Goal: Find specific page/section: Find specific page/section

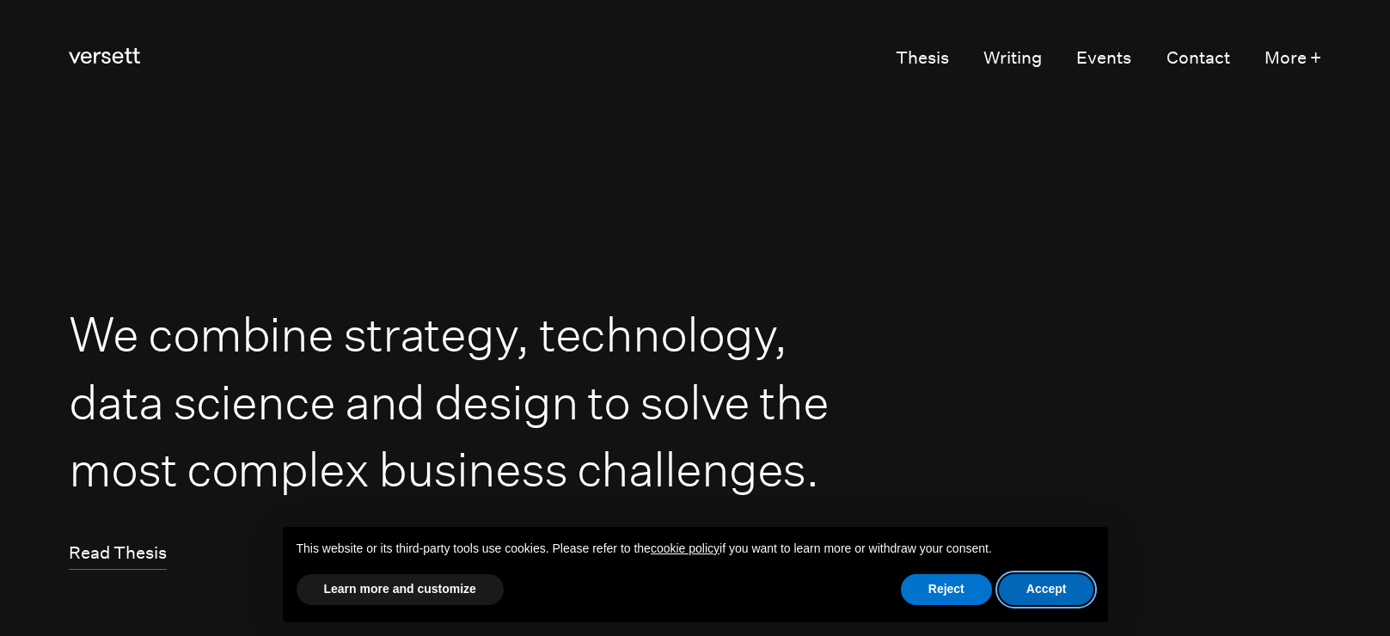
click at [1052, 599] on button "Accept" at bounding box center [1046, 589] width 95 height 31
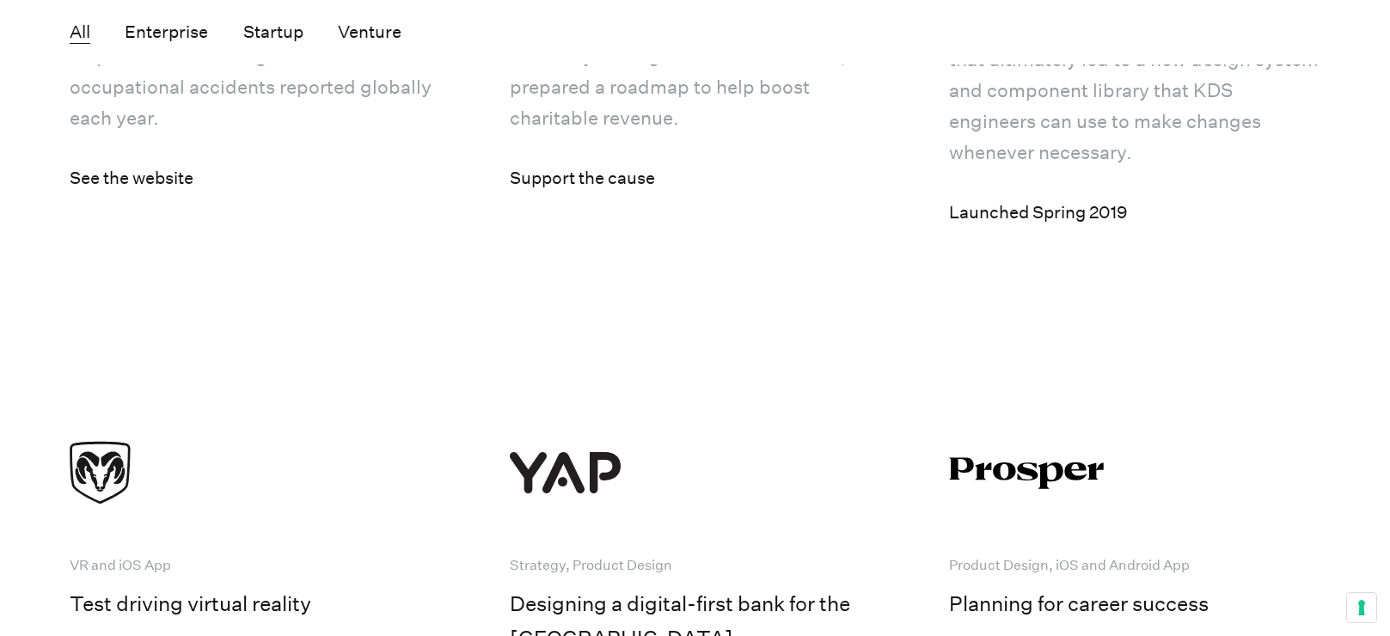
scroll to position [5849, 0]
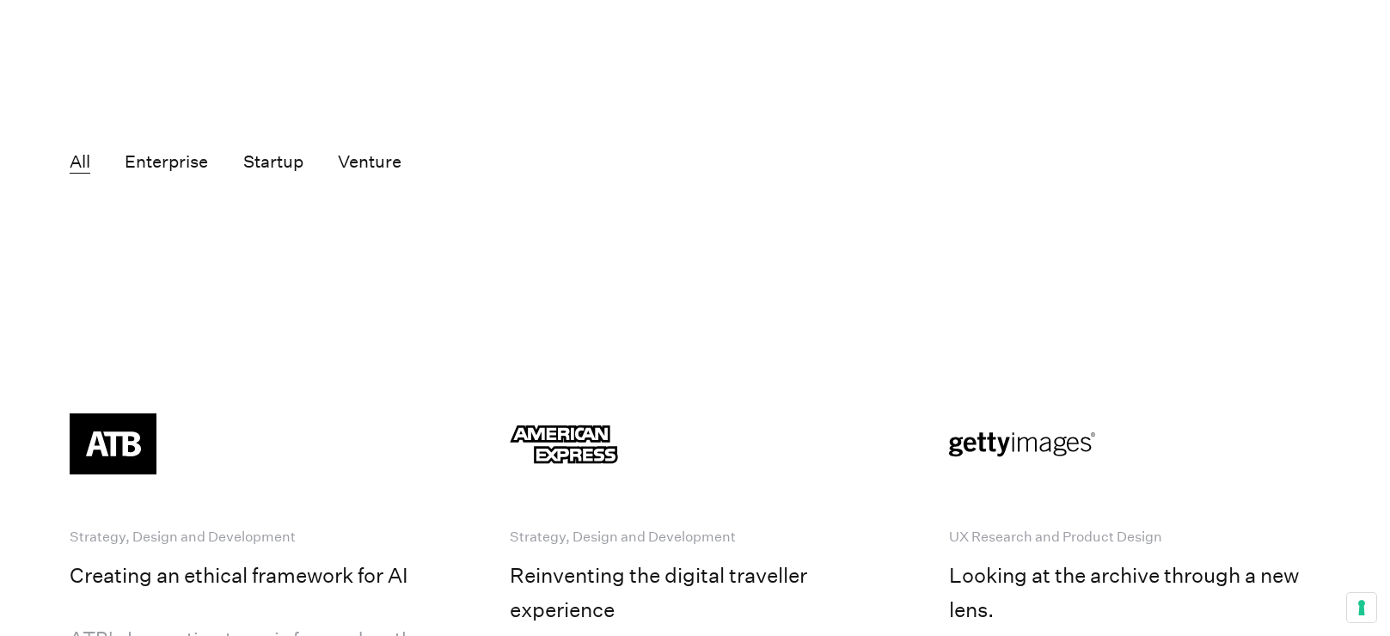
scroll to position [3357, 0]
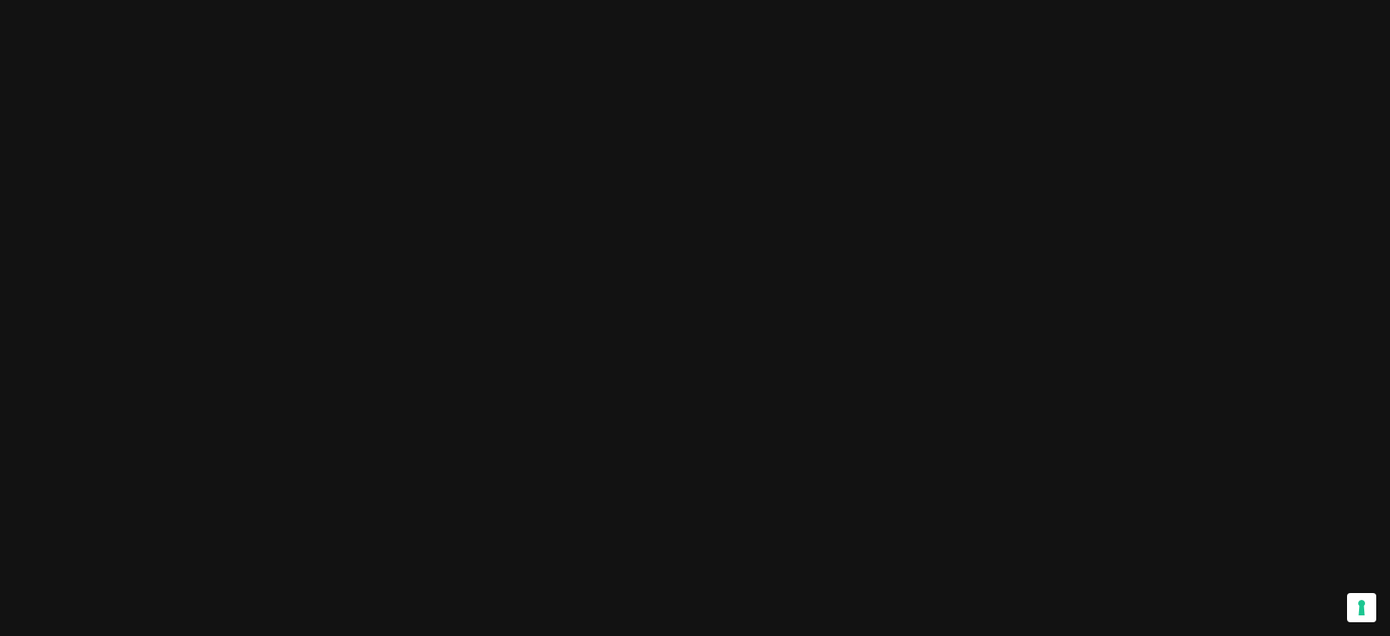
scroll to position [0, 0]
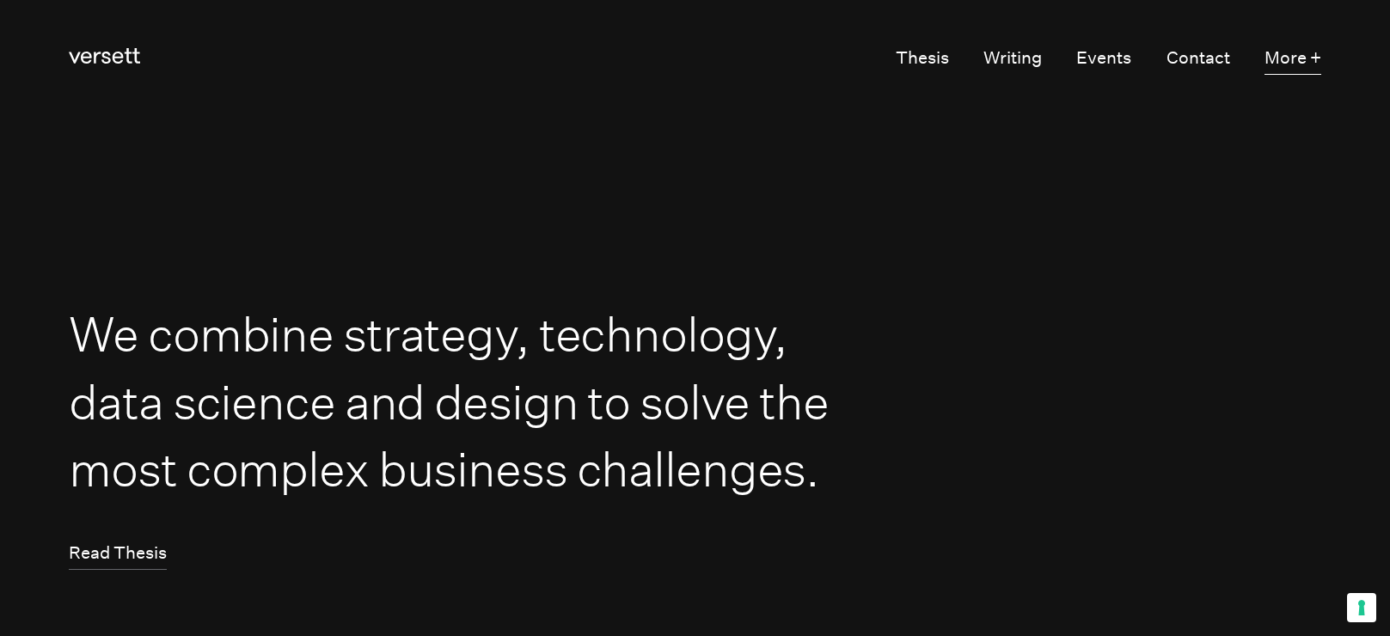
click at [1282, 55] on button "More +" at bounding box center [1292, 58] width 57 height 33
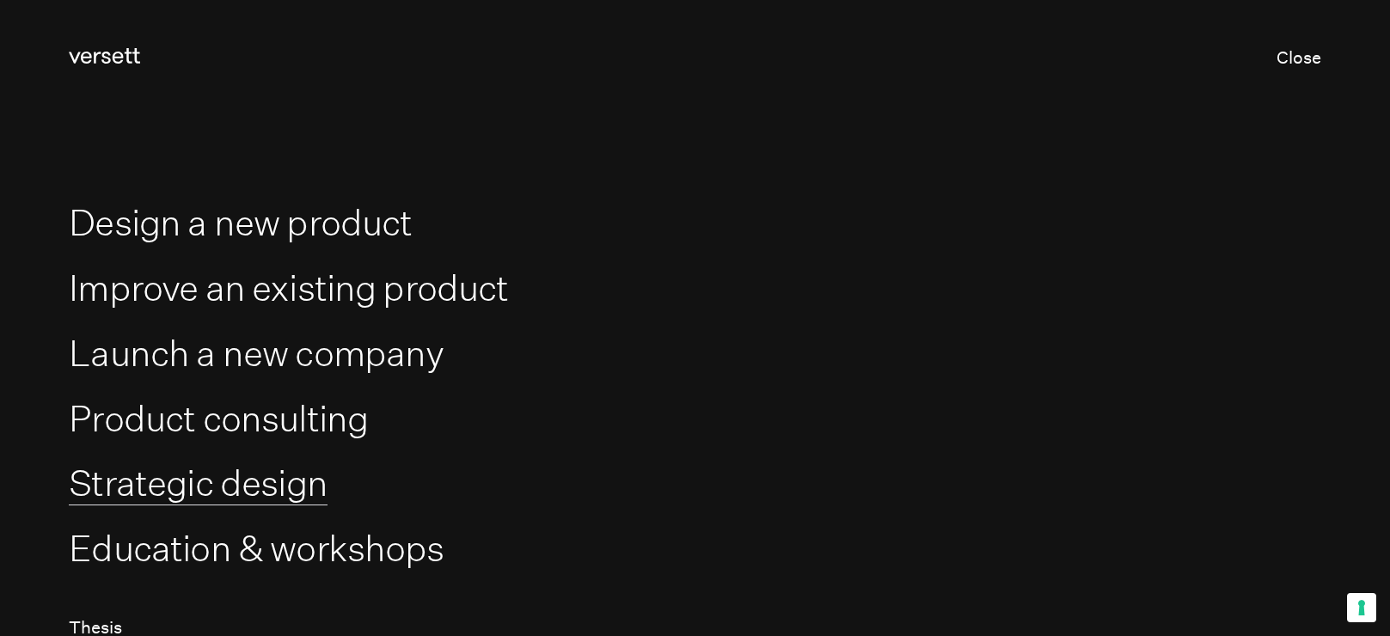
click at [284, 498] on link "Strategic design" at bounding box center [198, 484] width 259 height 44
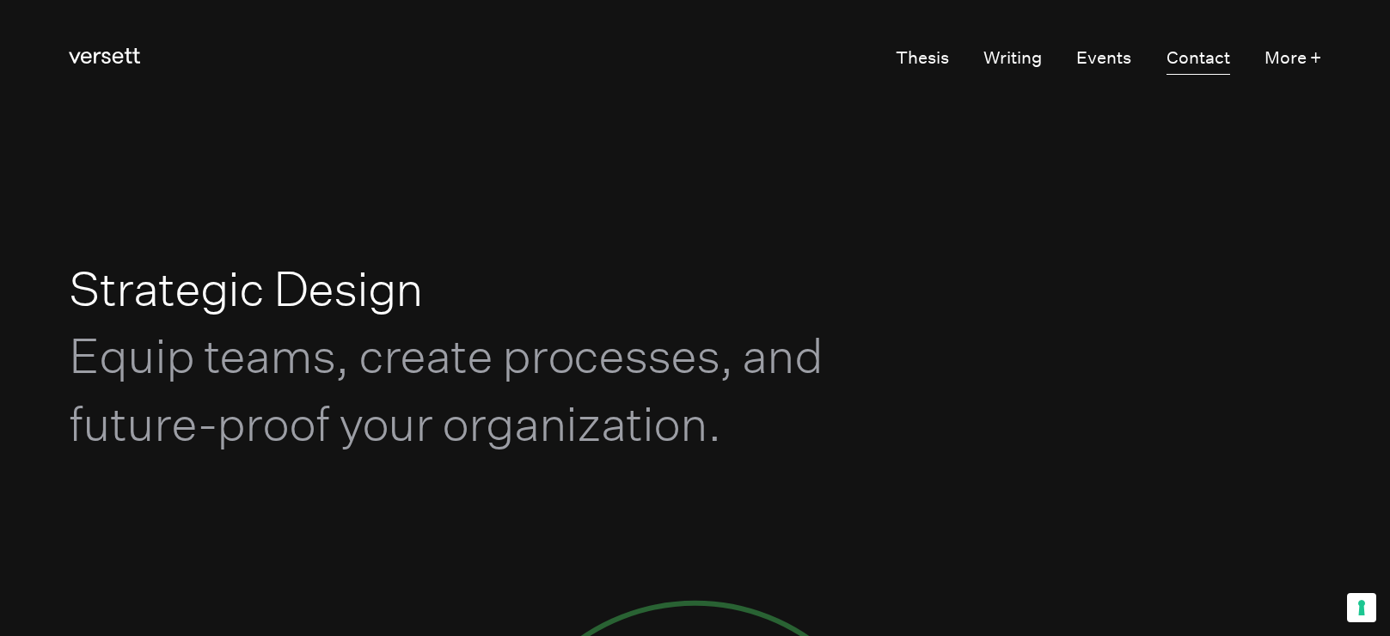
click at [1206, 64] on link "Contact" at bounding box center [1198, 58] width 64 height 33
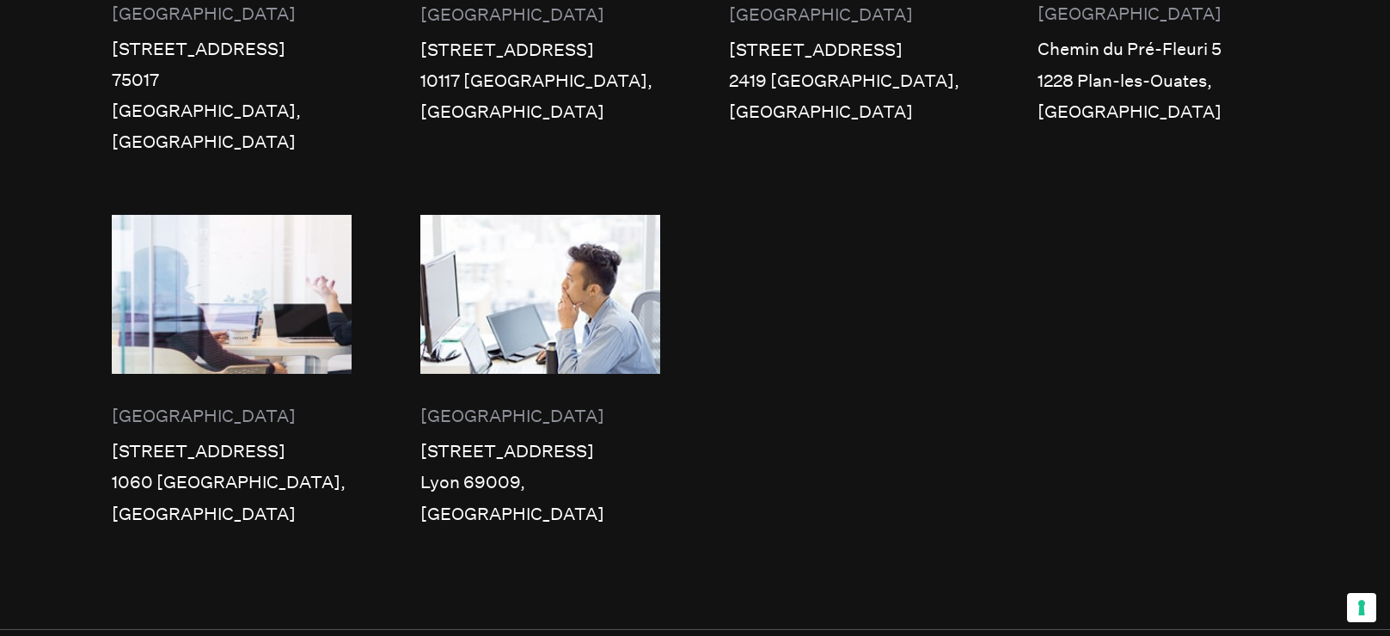
scroll to position [1423, 0]
